Goal: Task Accomplishment & Management: Complete application form

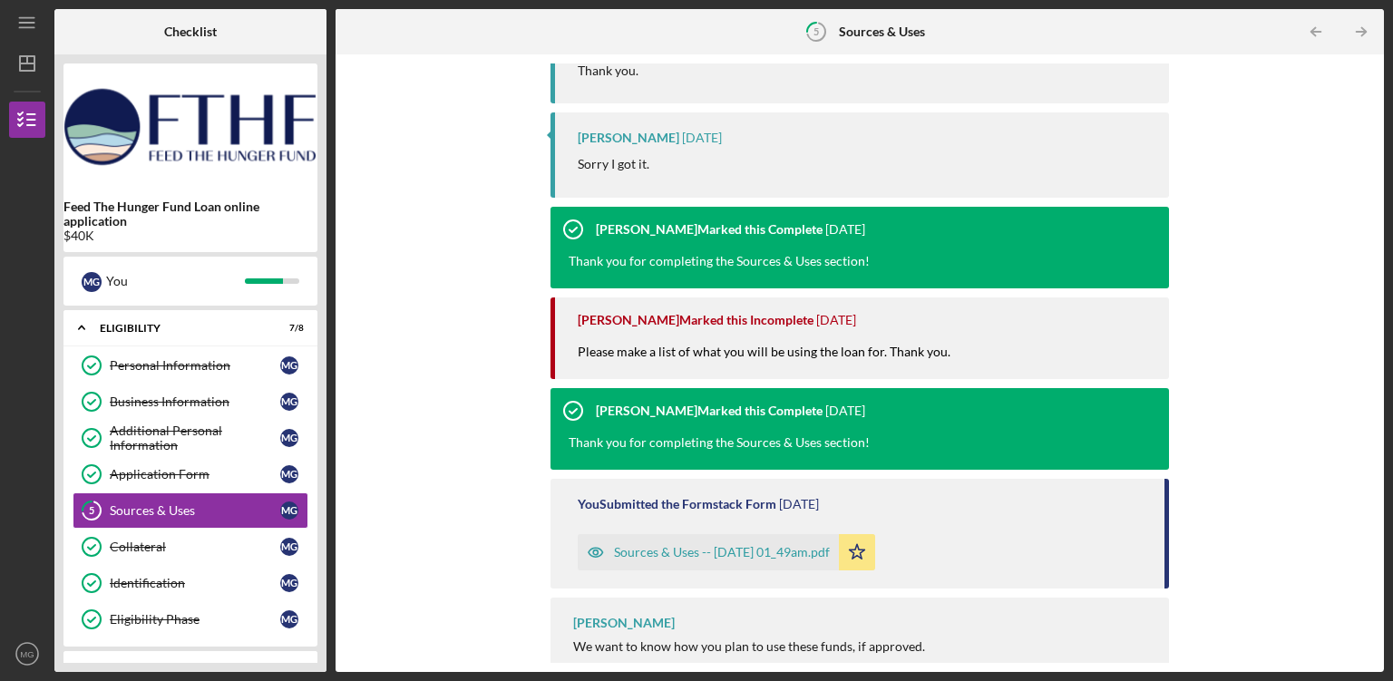
scroll to position [460, 0]
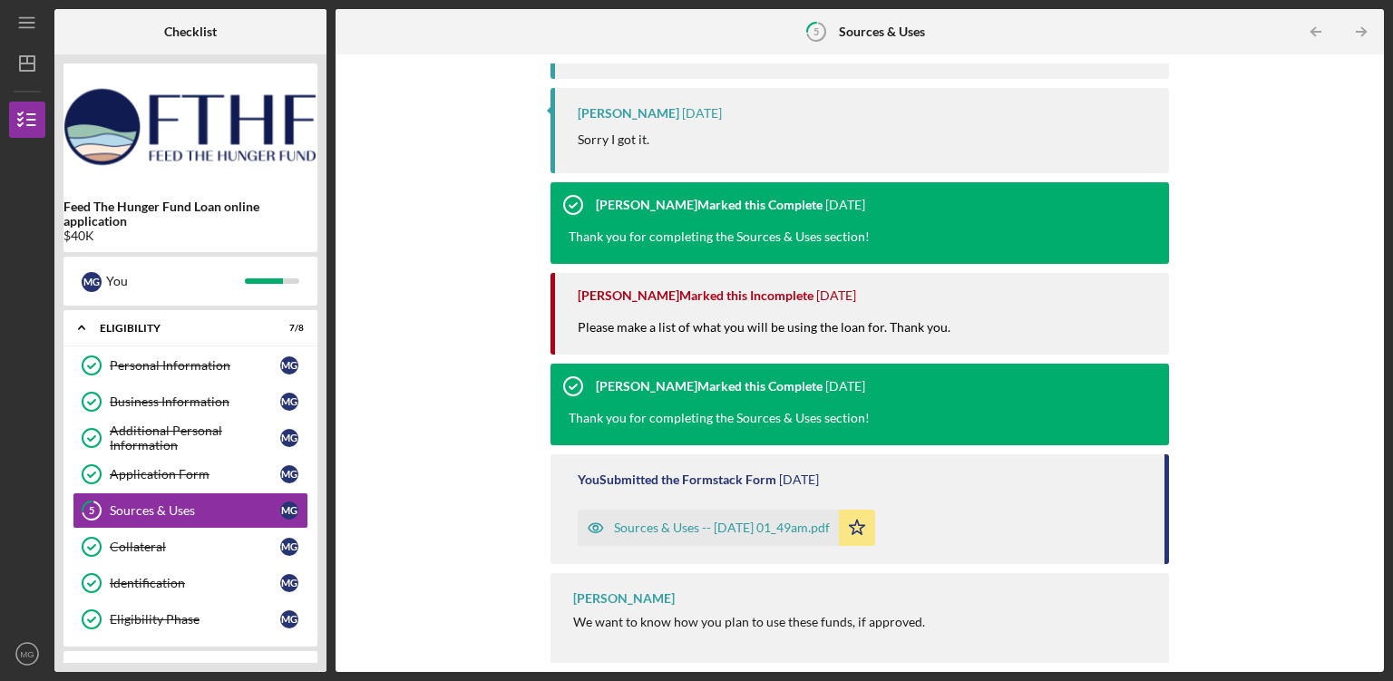
click at [687, 530] on div "Sources & Uses -- [DATE] 01_49am.pdf" at bounding box center [722, 528] width 216 height 15
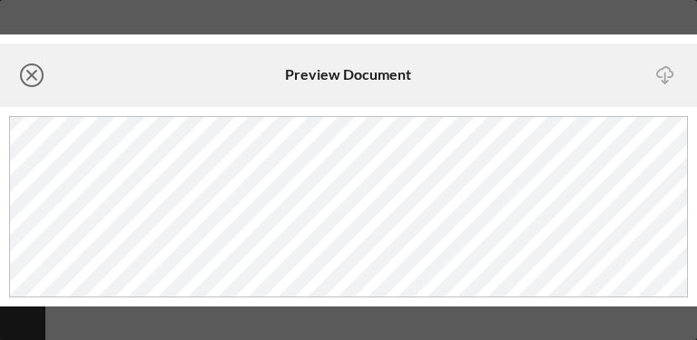
click at [34, 73] on line at bounding box center [31, 75] width 9 height 9
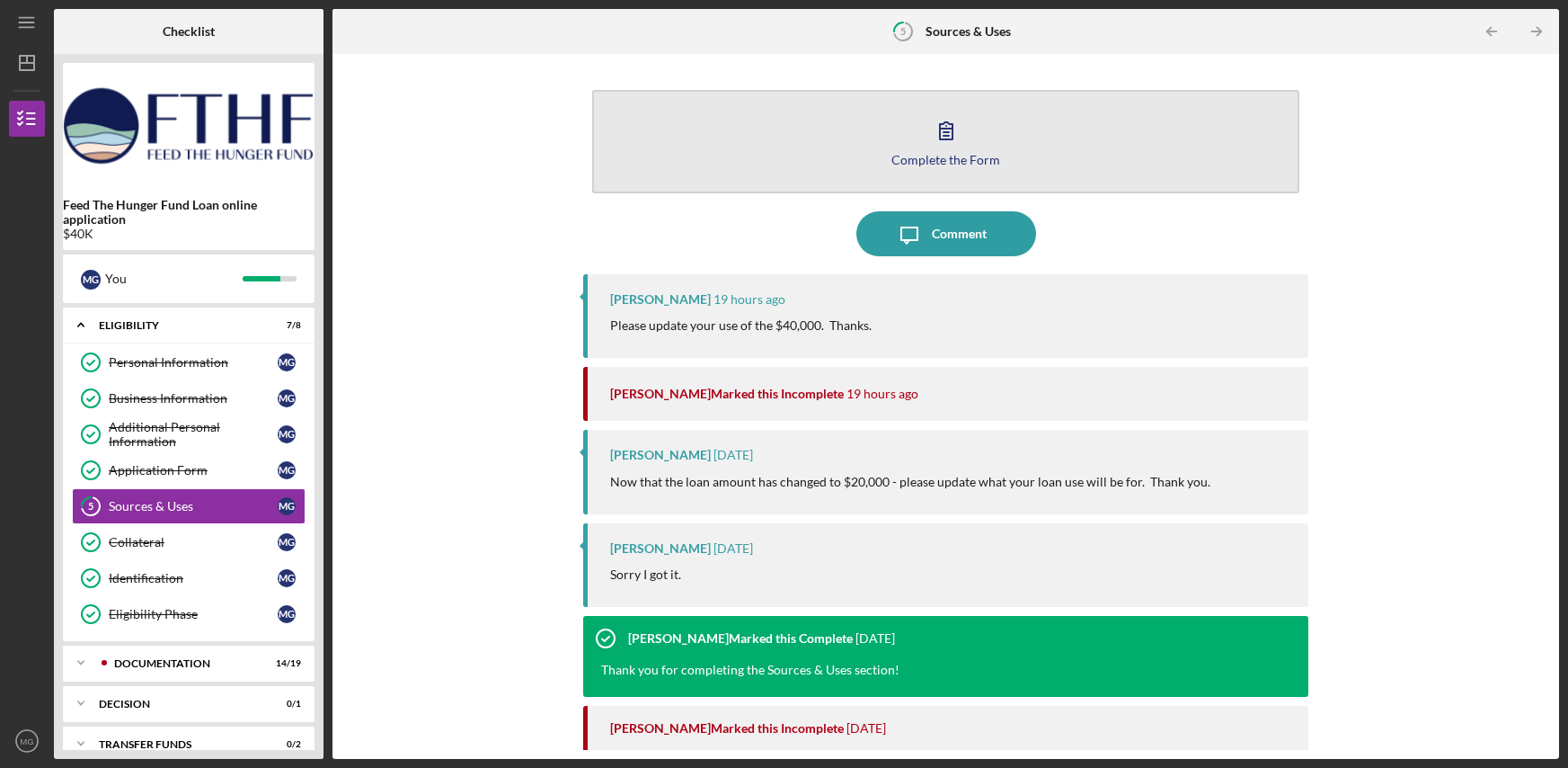
click at [948, 157] on div "Complete the Form" at bounding box center [946, 160] width 109 height 14
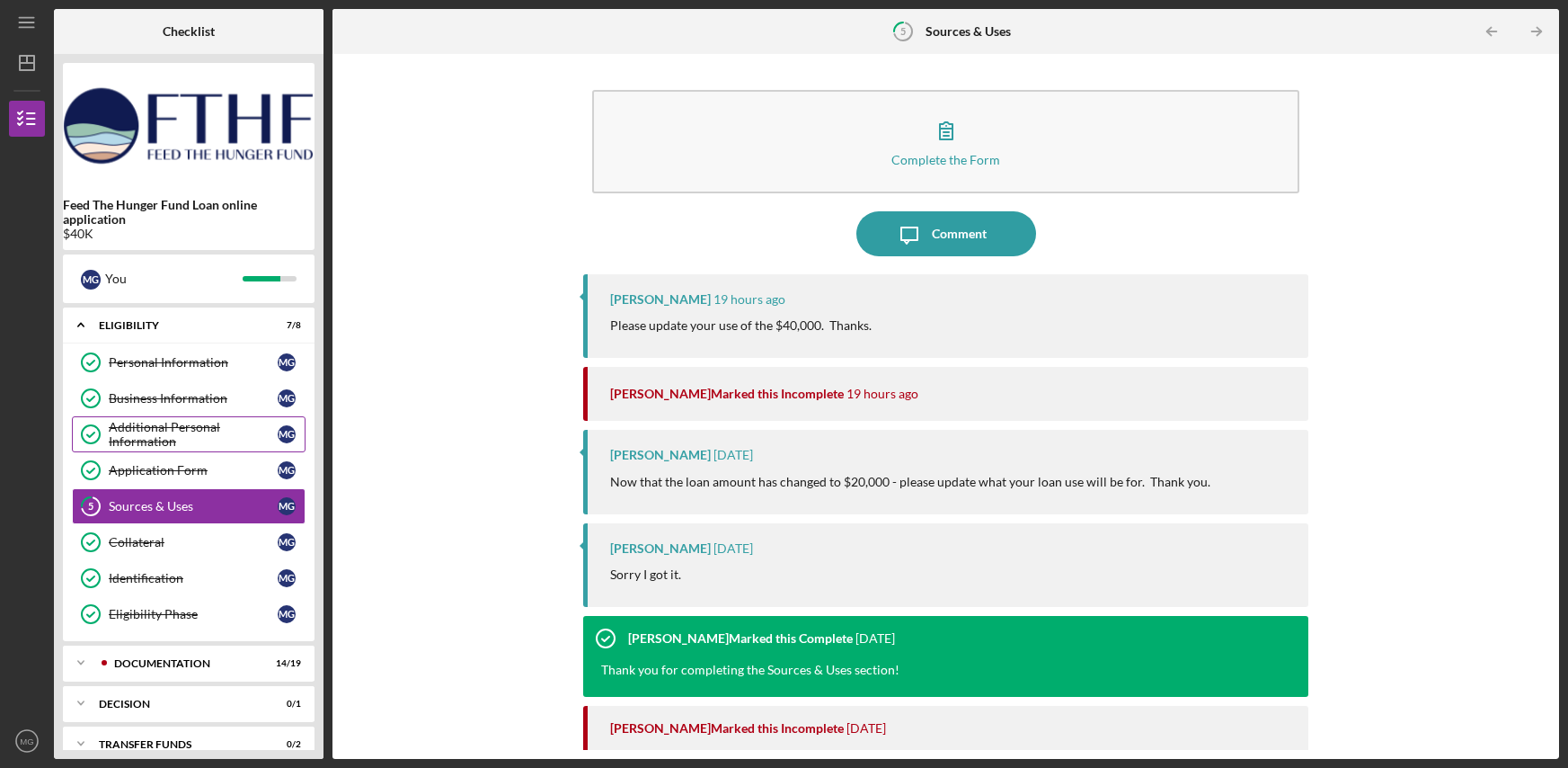
scroll to position [21, 0]
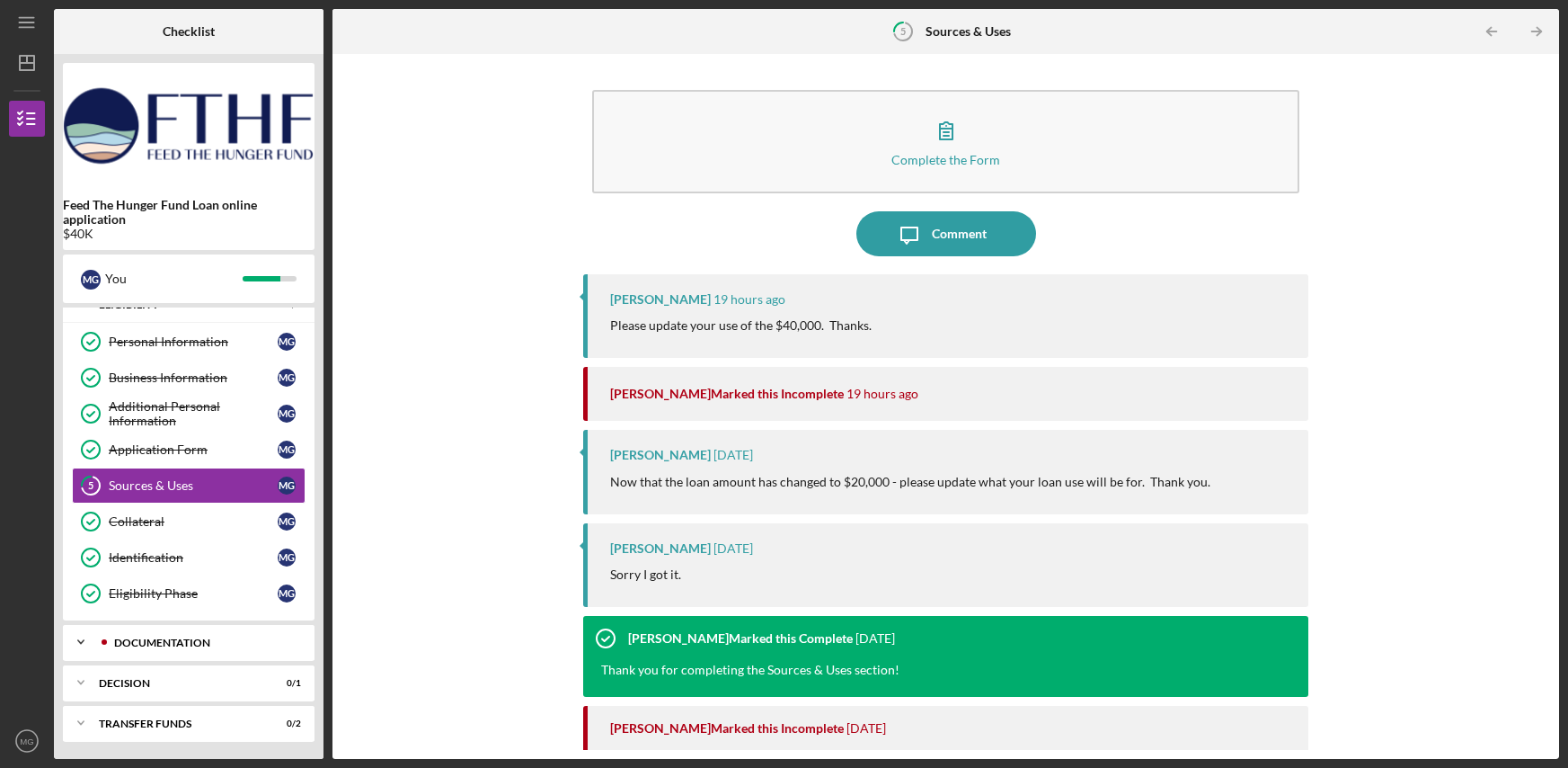
click at [183, 641] on div "Documentation" at bounding box center [203, 642] width 178 height 11
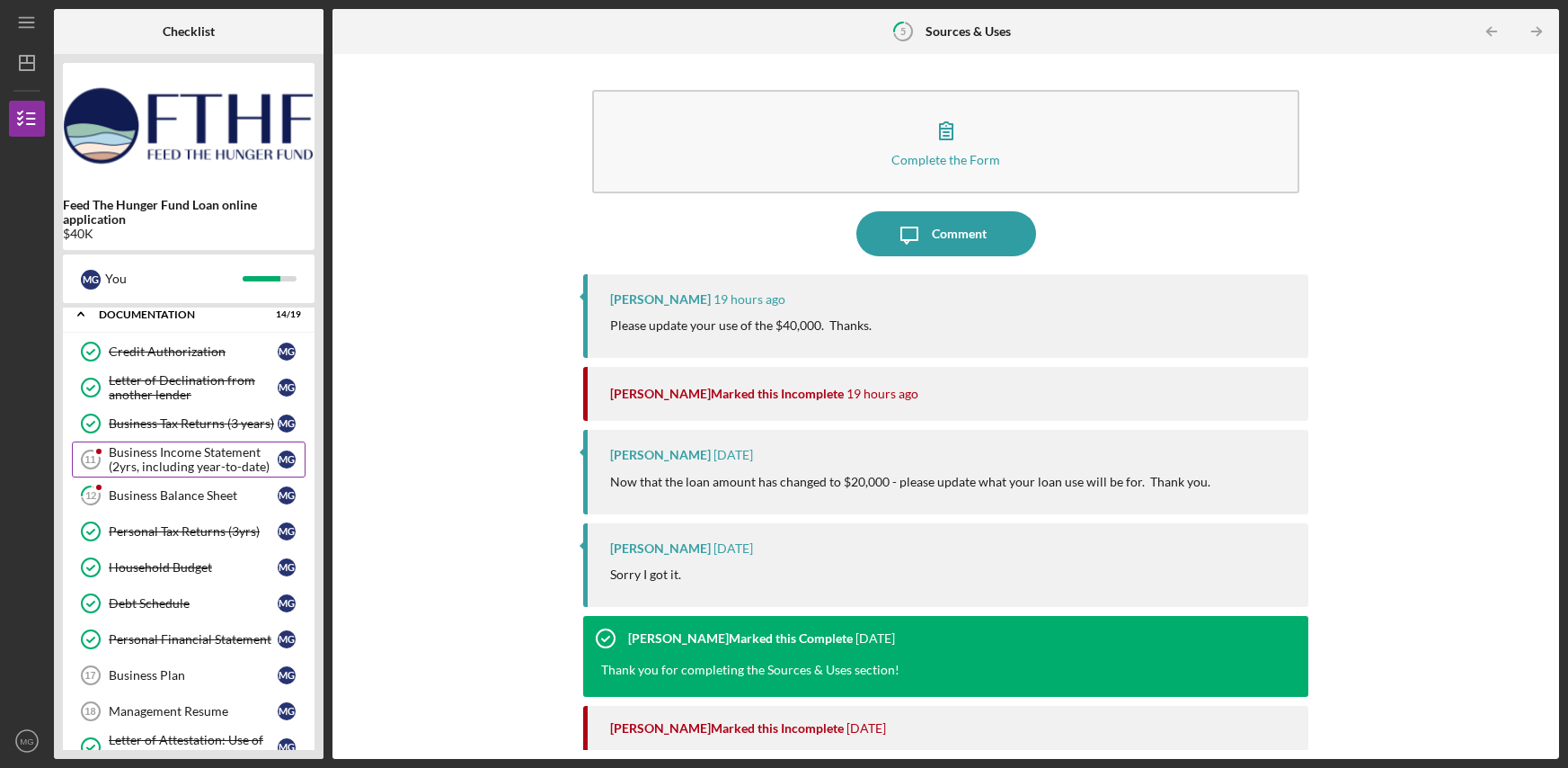
click at [184, 470] on div "Business Income Statement (2yrs, including year-to-date)" at bounding box center [193, 459] width 169 height 29
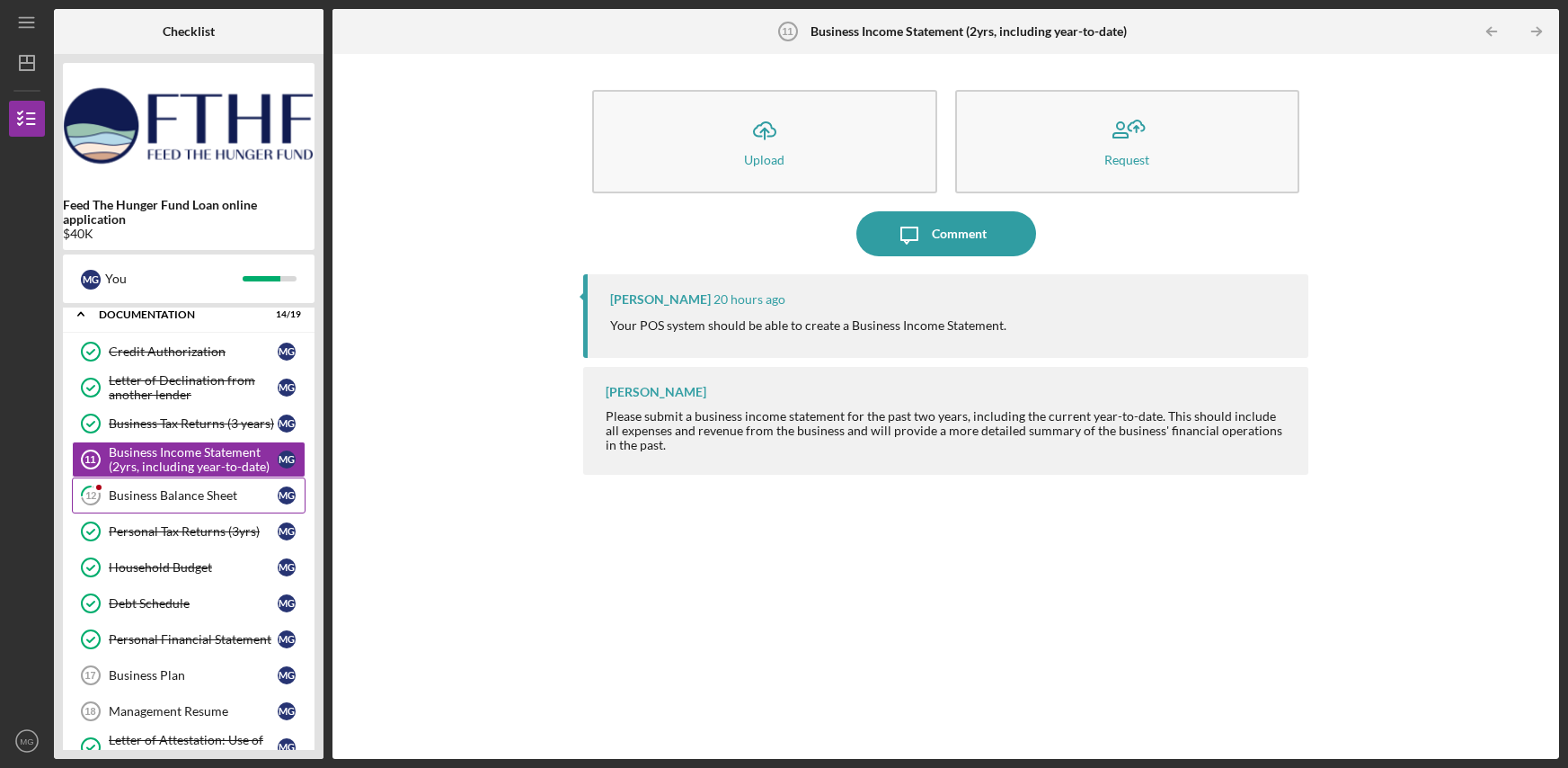
click at [163, 502] on link "12 Business Balance Sheet M G" at bounding box center [189, 495] width 234 height 36
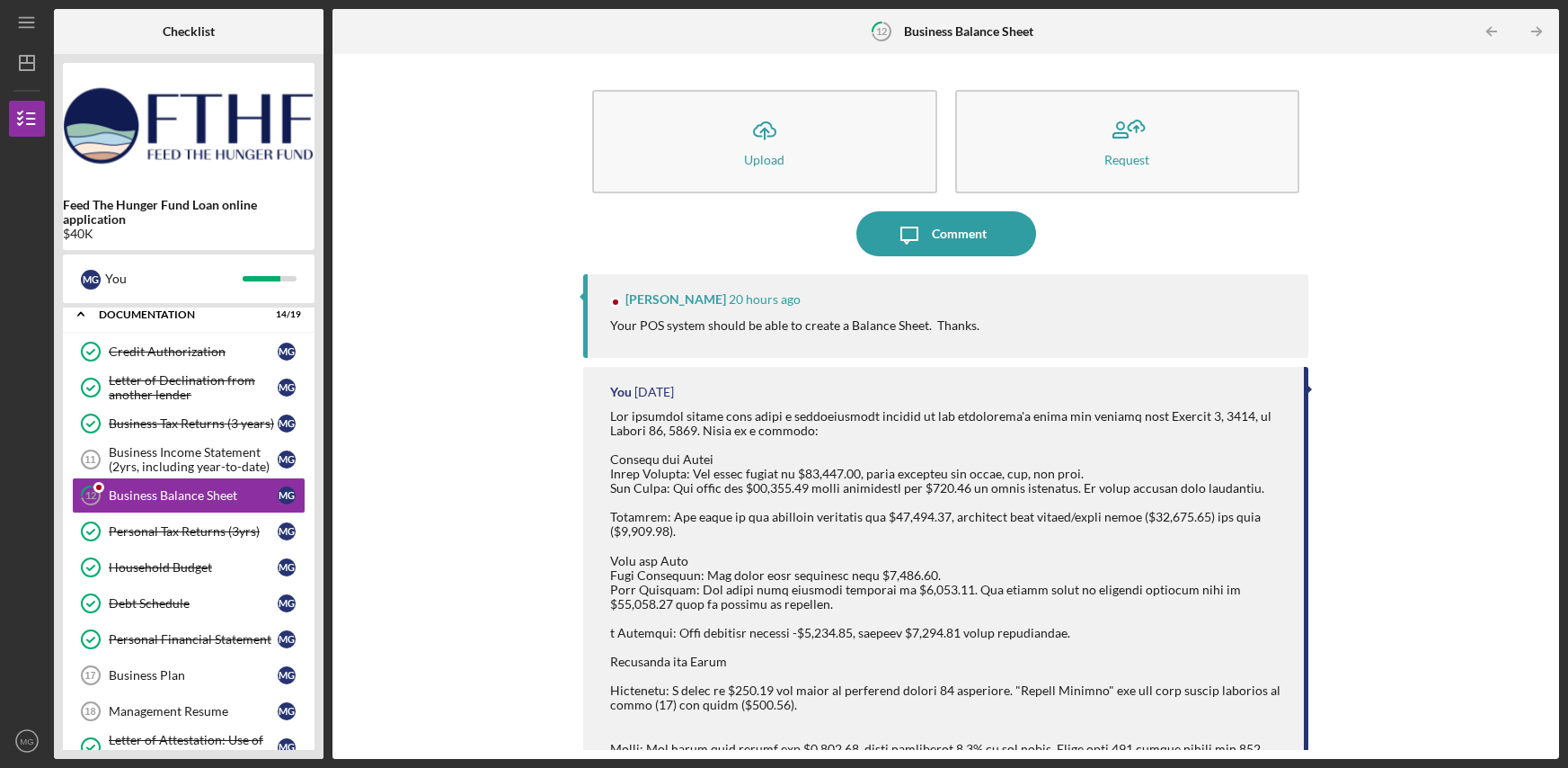
drag, startPoint x: 774, startPoint y: 325, endPoint x: 869, endPoint y: 329, distance: 95.1
click at [870, 328] on p "Your POS system should be able to create a Balance Sheet. Thanks." at bounding box center [794, 325] width 369 height 20
click at [930, 328] on p "Your POS system should be able to create a Balance Sheet. Thanks." at bounding box center [794, 325] width 369 height 20
